Goal: Task Accomplishment & Management: Use online tool/utility

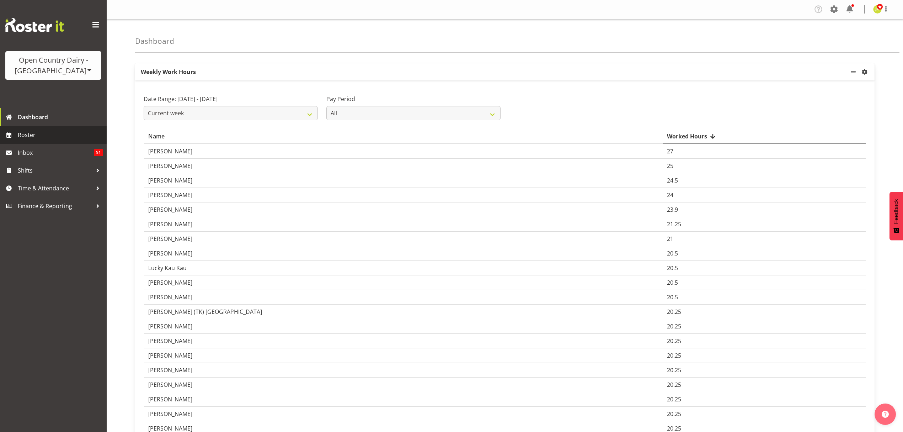
click at [67, 134] on span "Roster" at bounding box center [60, 134] width 85 height 11
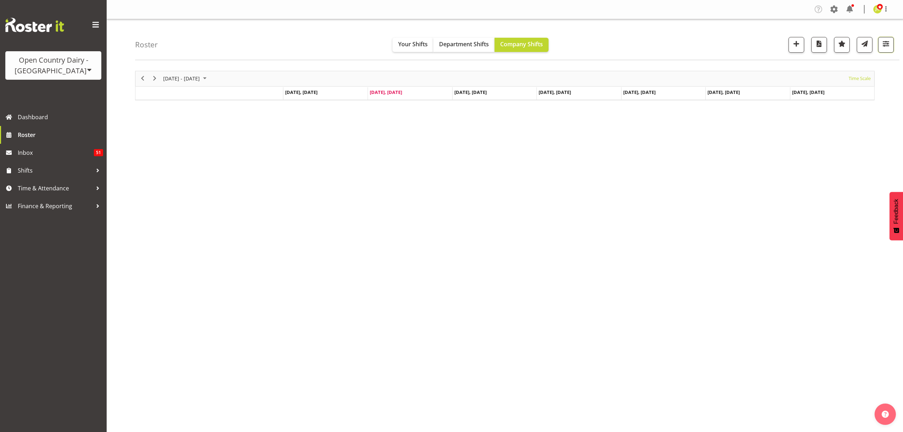
click at [881, 44] on span "button" at bounding box center [885, 43] width 9 height 9
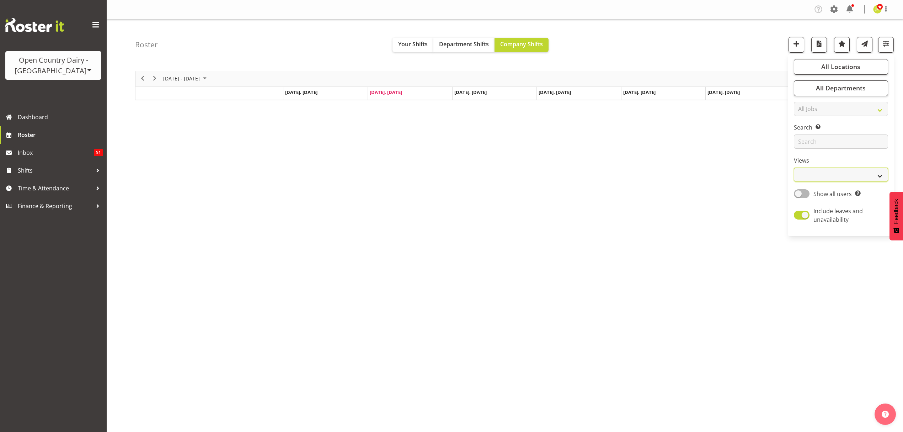
click at [834, 173] on select "Staff Role Shift - Horizontal Shift - Vertical Staff - Location" at bounding box center [841, 174] width 94 height 14
select select "shift"
click at [794, 168] on select "Staff Role Shift - Horizontal Shift - Vertical Staff - Location" at bounding box center [841, 174] width 94 height 14
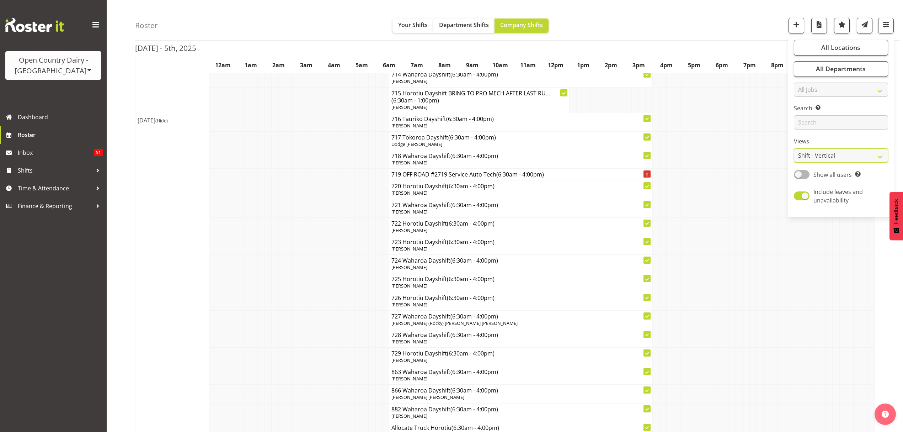
scroll to position [4265, 0]
